Goal: Check status: Check status

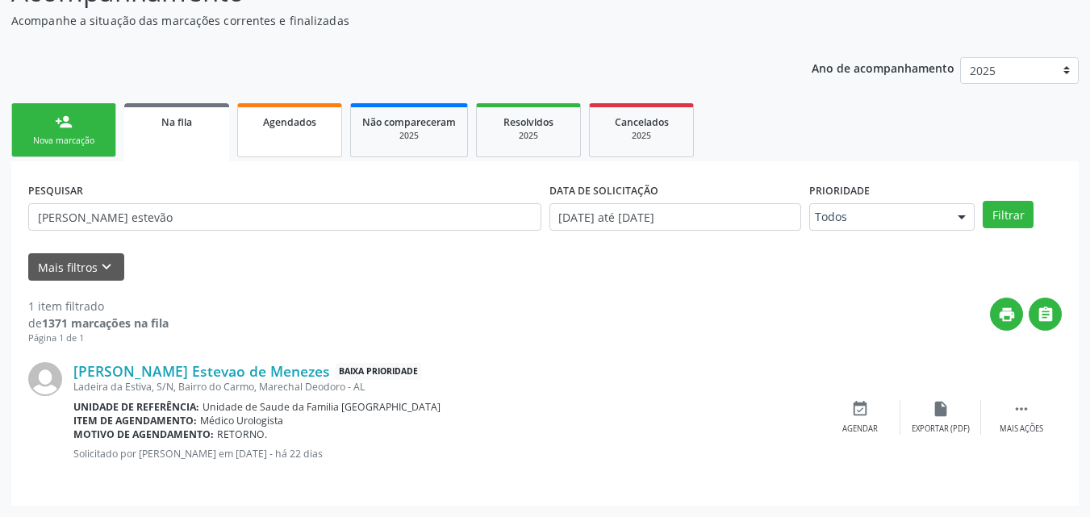
click at [316, 116] on div "Agendados" at bounding box center [289, 121] width 81 height 17
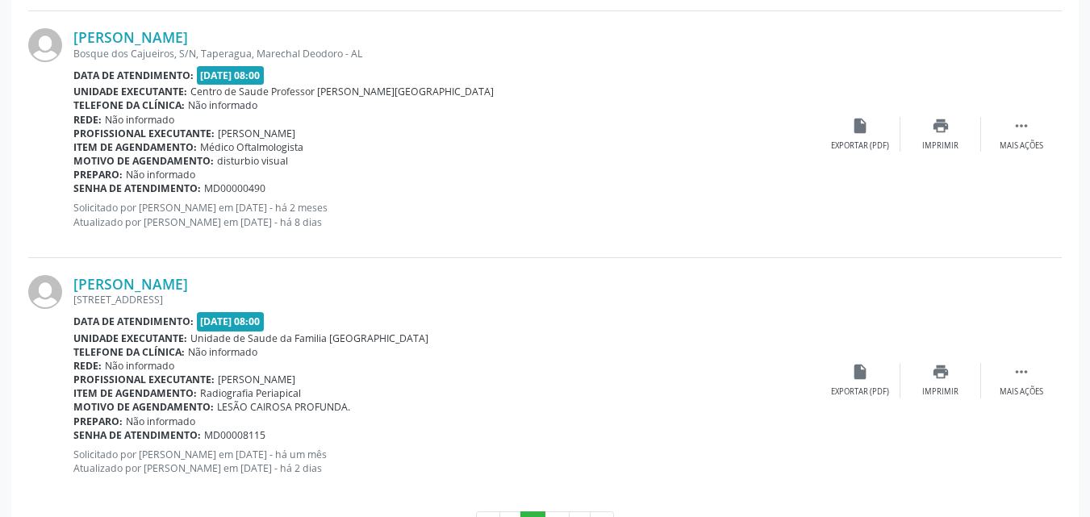
scroll to position [3761, 0]
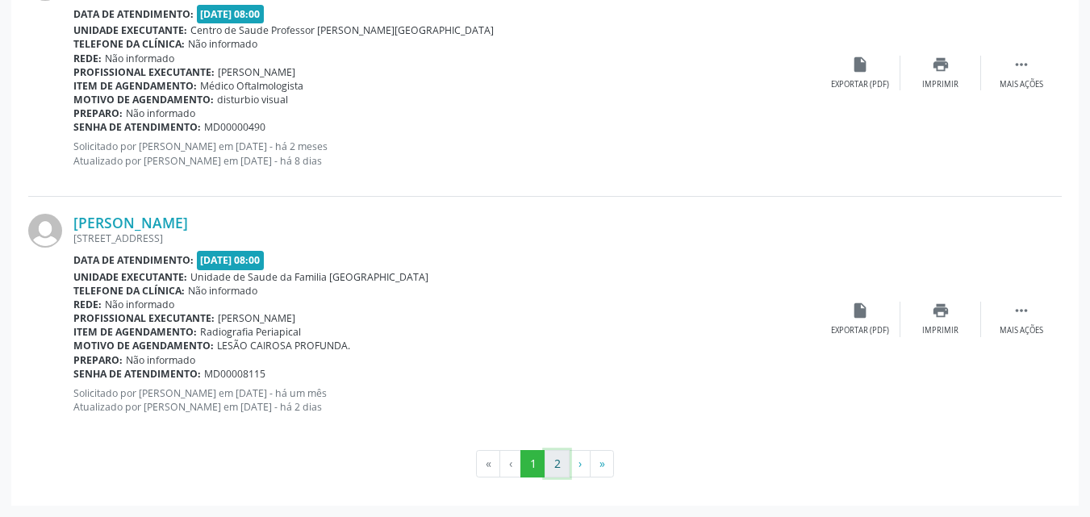
click at [558, 465] on button "2" at bounding box center [557, 463] width 25 height 27
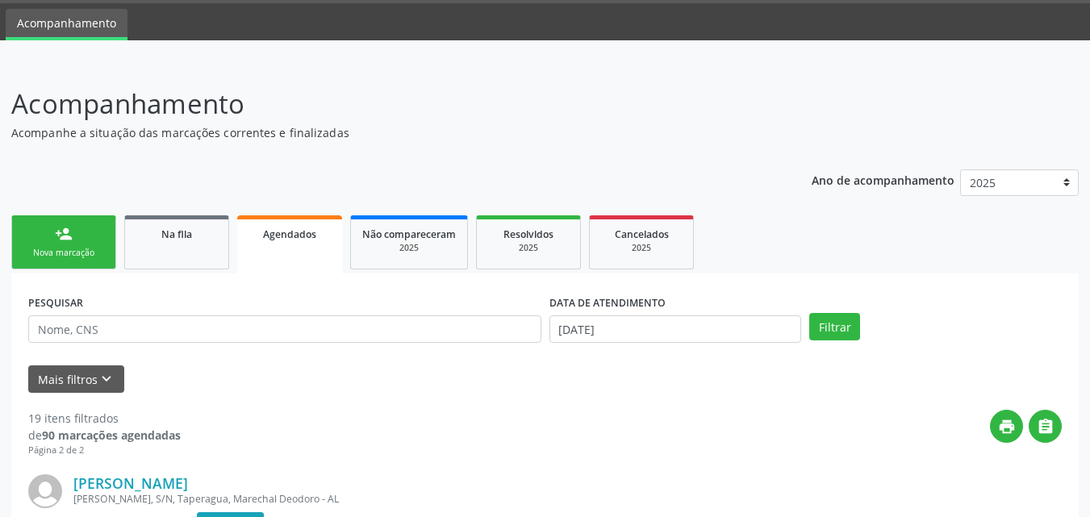
scroll to position [0, 0]
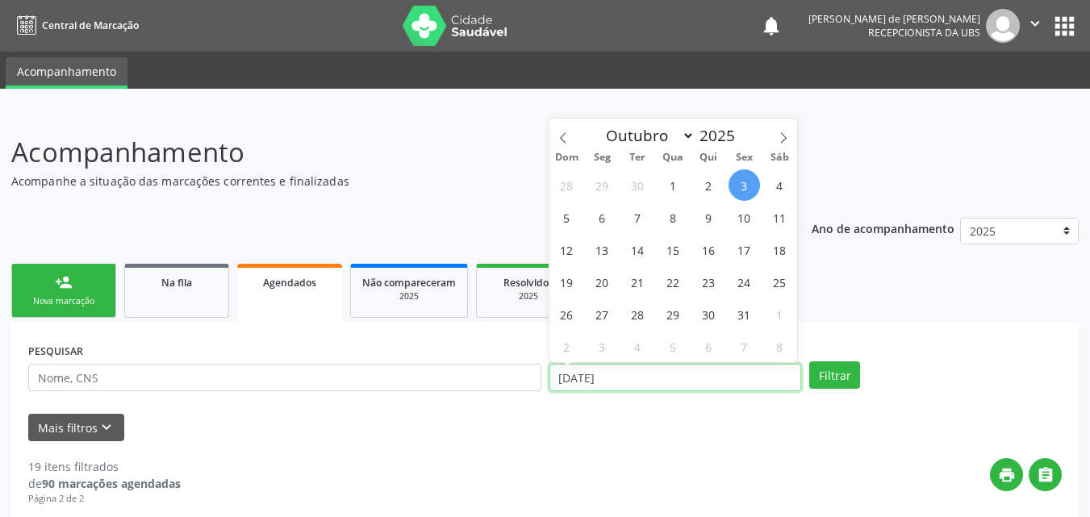
click at [594, 379] on input "[DATE]" at bounding box center [676, 377] width 253 height 27
click at [741, 188] on span "3" at bounding box center [744, 185] width 31 height 31
type input "[DATE]"
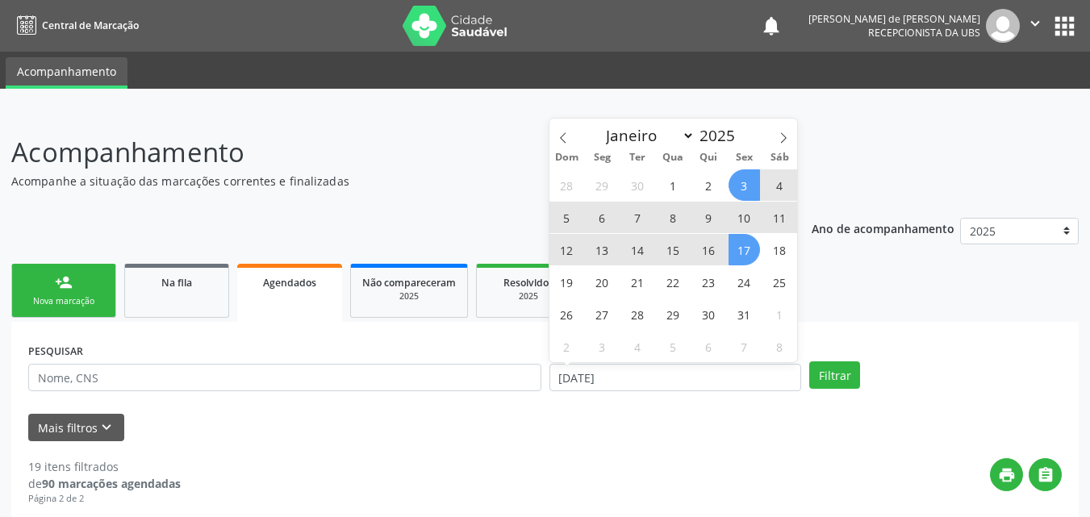
click at [740, 252] on span "17" at bounding box center [744, 249] width 31 height 31
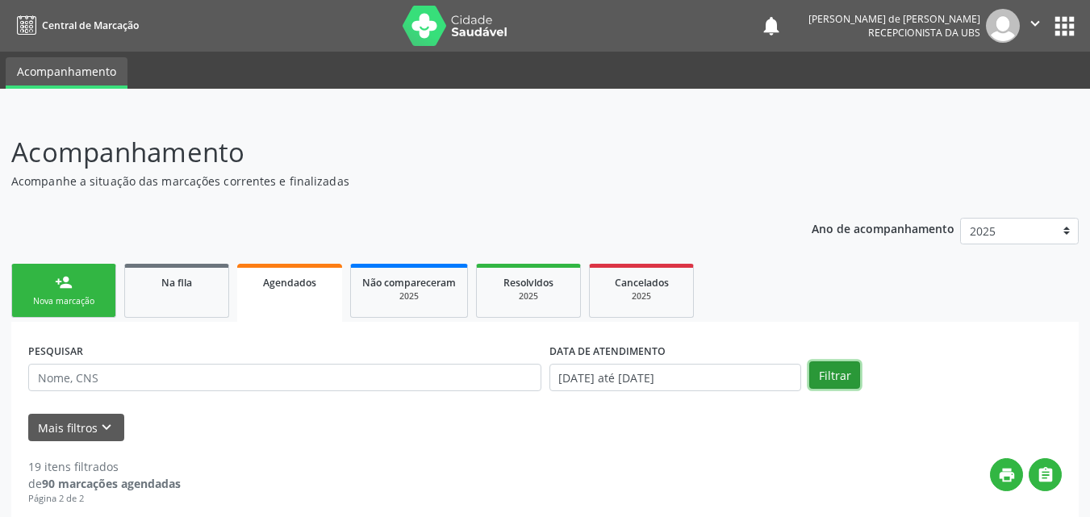
click at [822, 373] on button "Filtrar" at bounding box center [835, 375] width 51 height 27
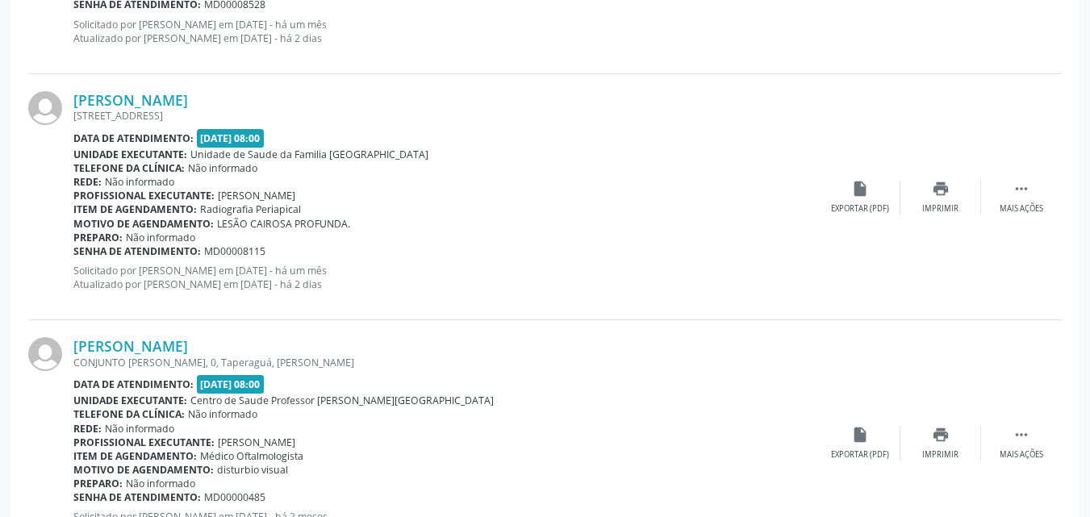
scroll to position [3761, 0]
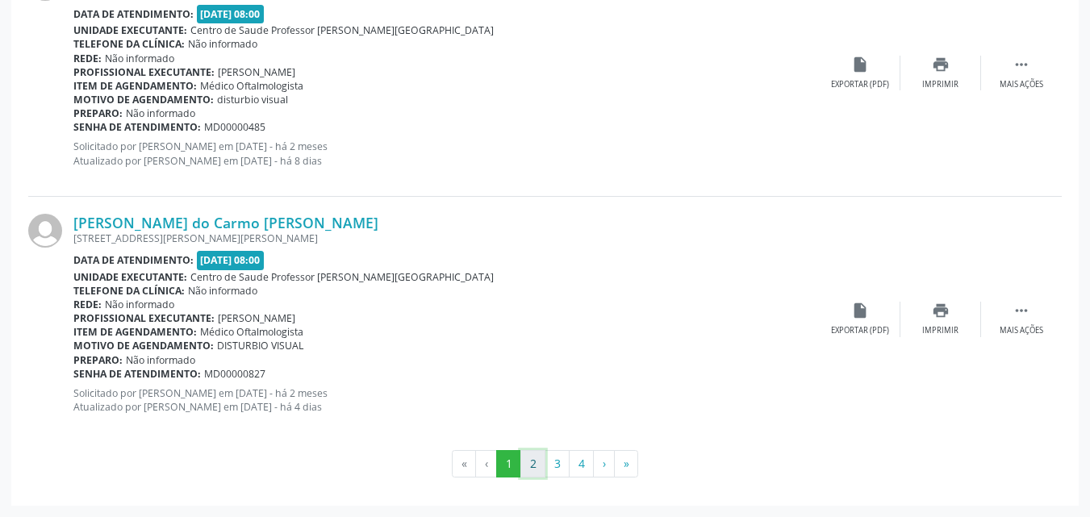
click at [530, 465] on button "2" at bounding box center [533, 463] width 25 height 27
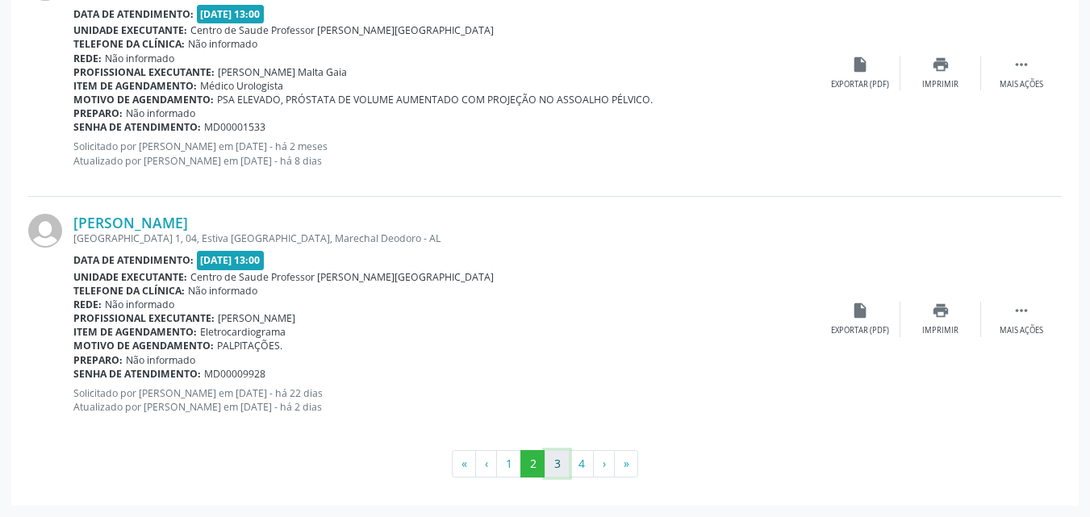
click at [559, 464] on button "3" at bounding box center [557, 463] width 25 height 27
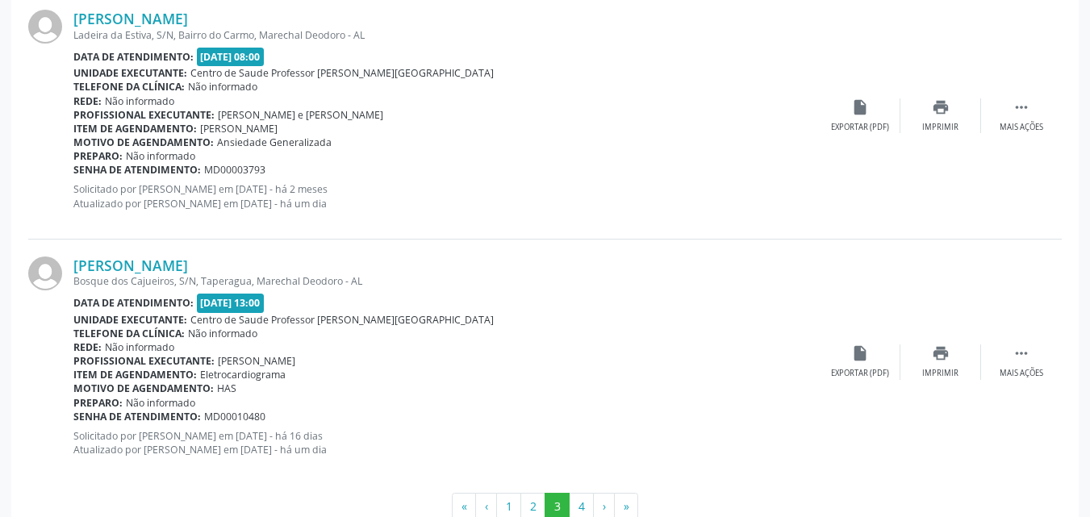
scroll to position [3740, 0]
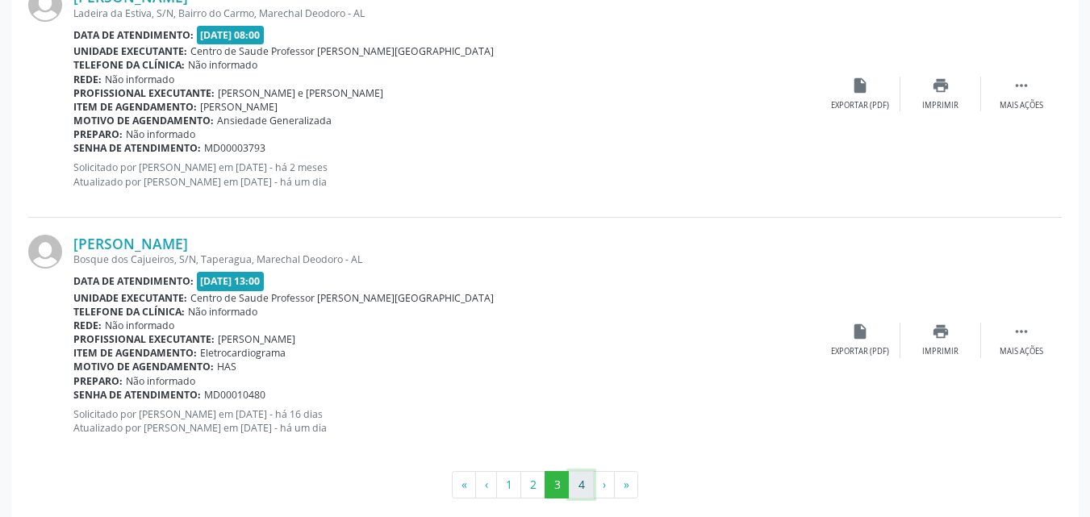
click at [580, 481] on button "4" at bounding box center [581, 484] width 25 height 27
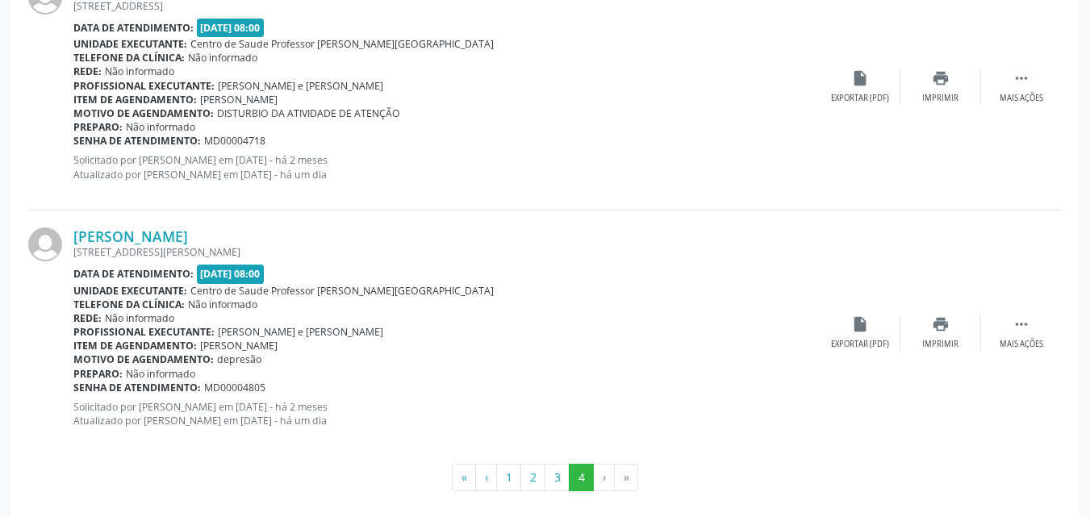
scroll to position [2528, 0]
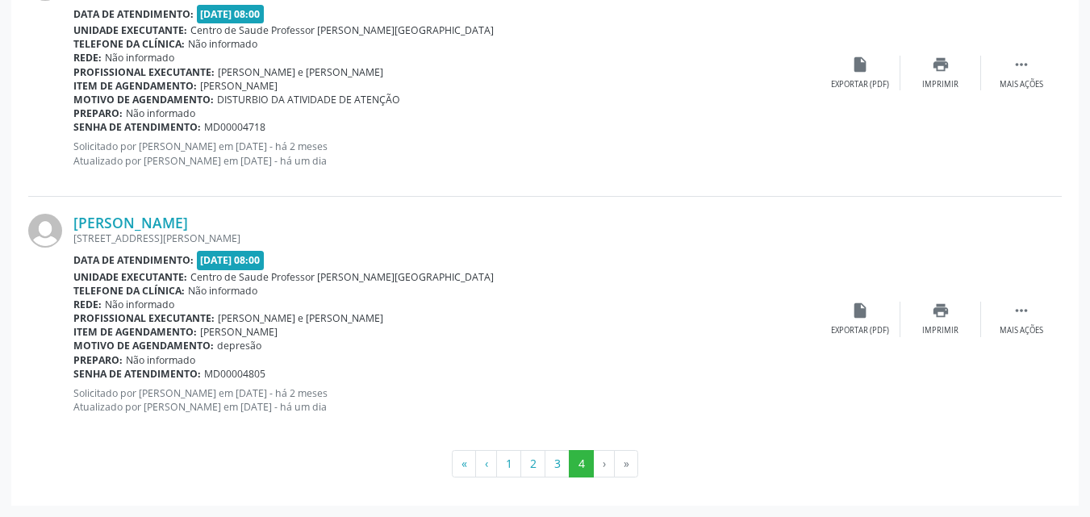
click at [601, 461] on li "›" at bounding box center [604, 463] width 21 height 27
